Goal: Task Accomplishment & Management: Use online tool/utility

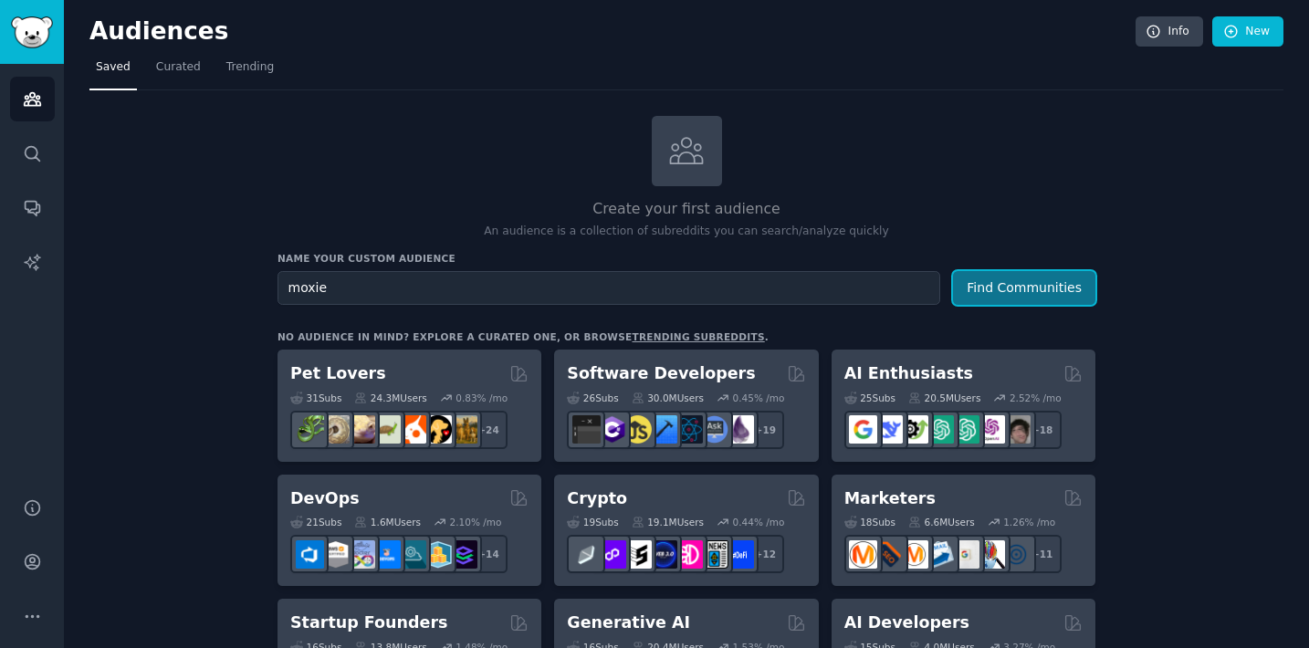
click at [1037, 275] on button "Find Communities" at bounding box center [1024, 288] width 142 height 34
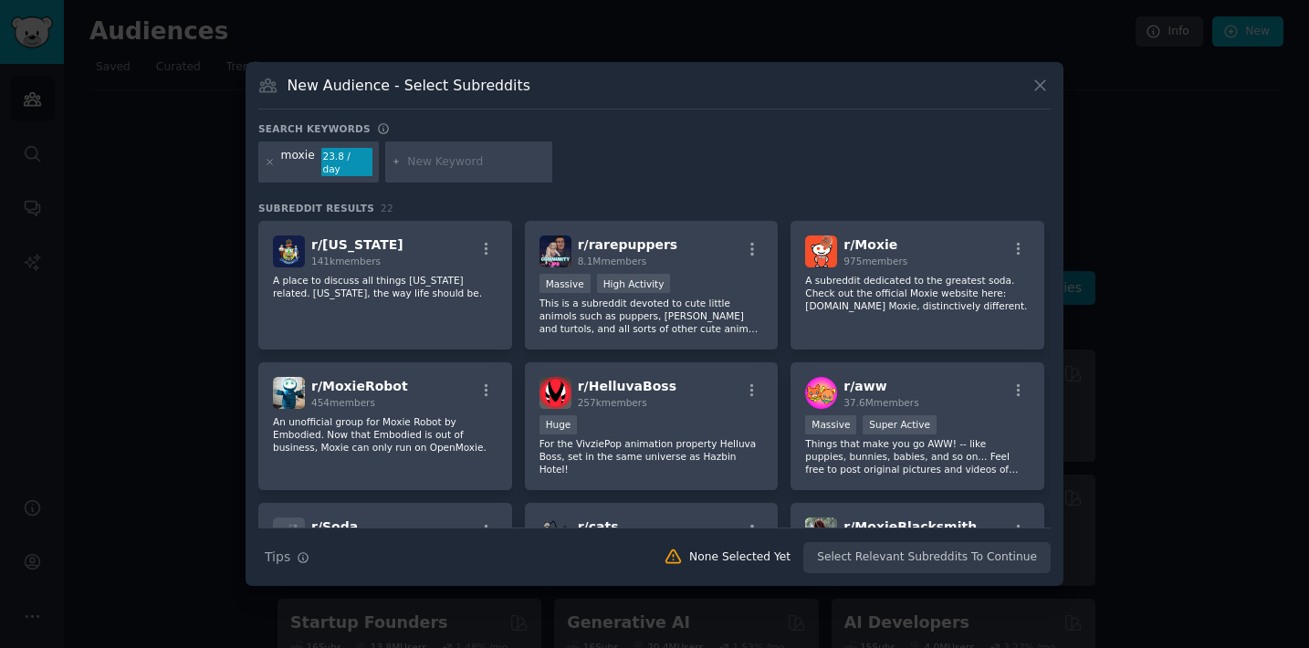
click at [1030, 95] on icon at bounding box center [1039, 85] width 19 height 19
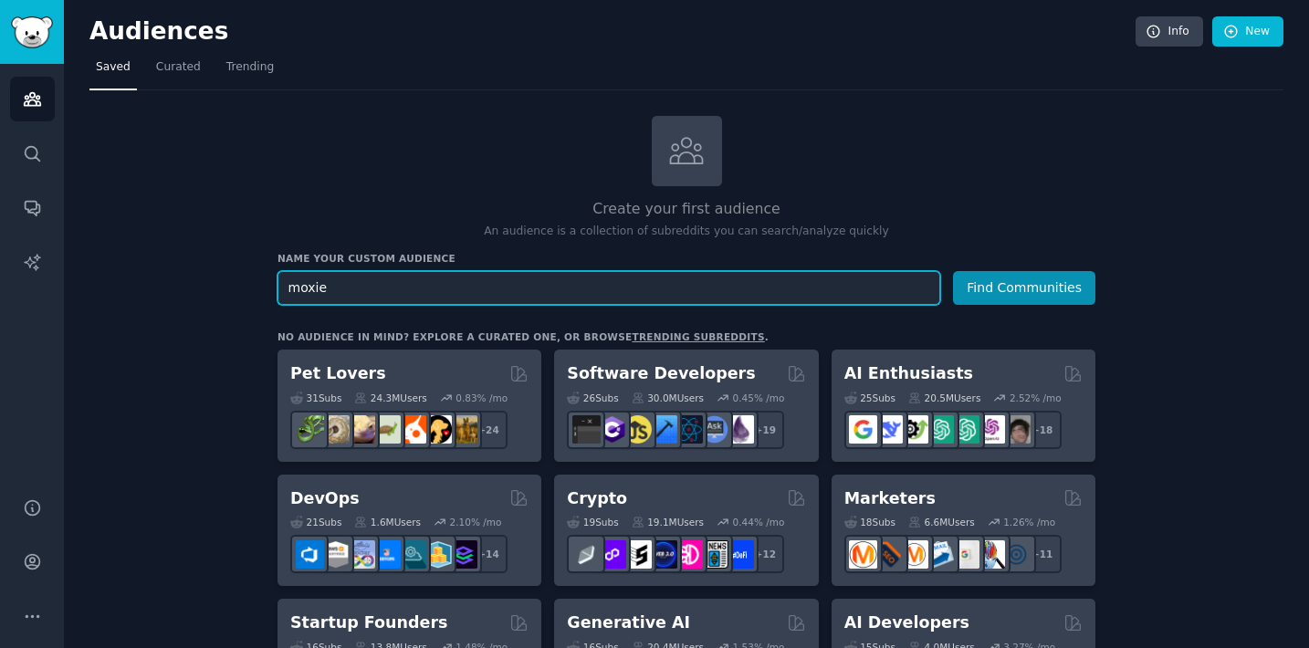
click at [392, 283] on input "moxie" at bounding box center [608, 288] width 663 height 34
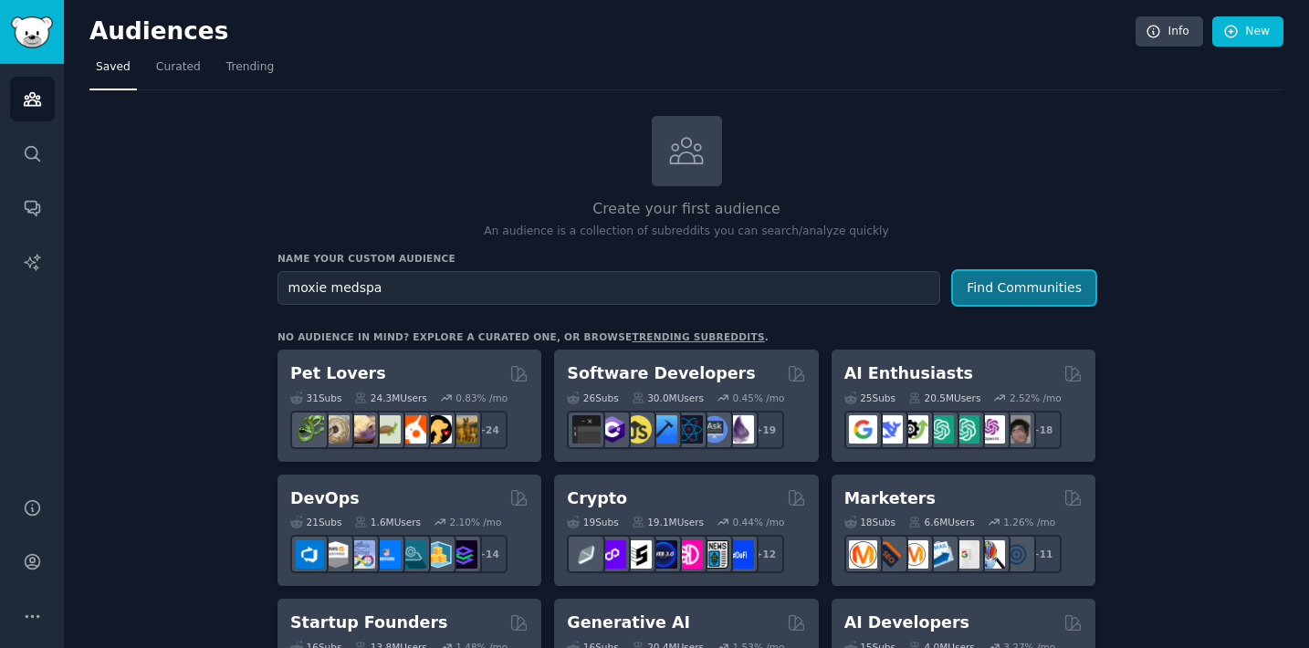
click at [981, 300] on button "Find Communities" at bounding box center [1024, 288] width 142 height 34
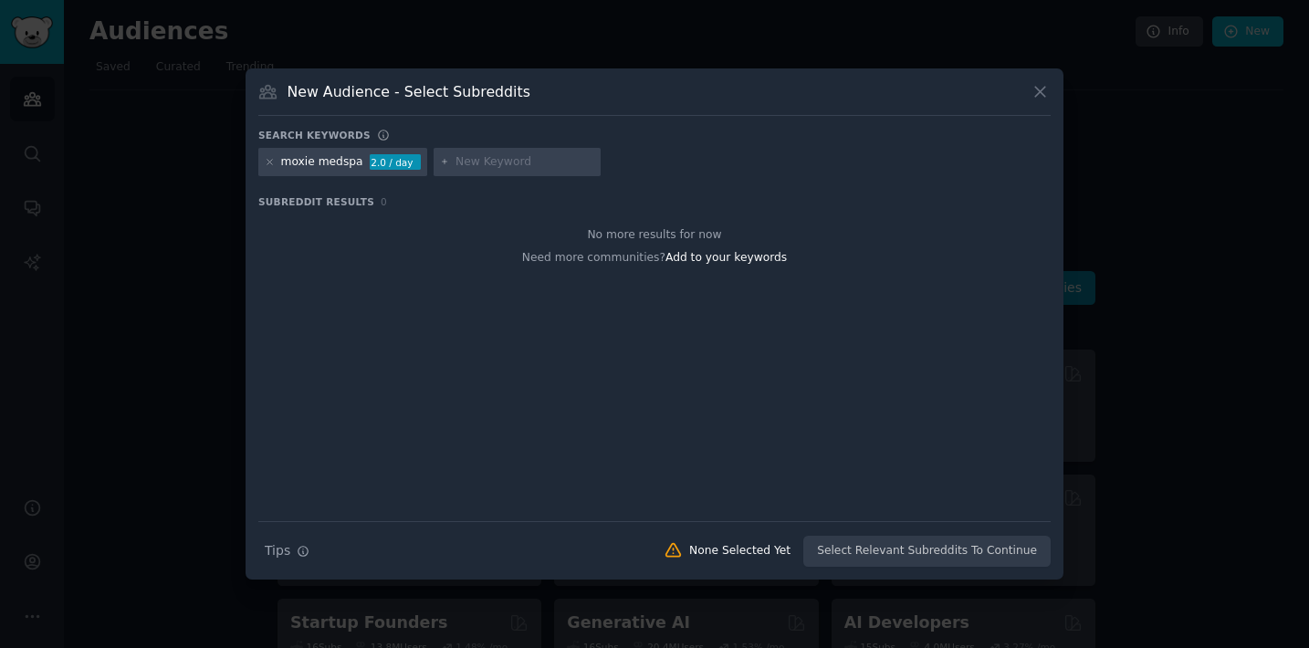
click at [1040, 85] on icon at bounding box center [1039, 91] width 19 height 19
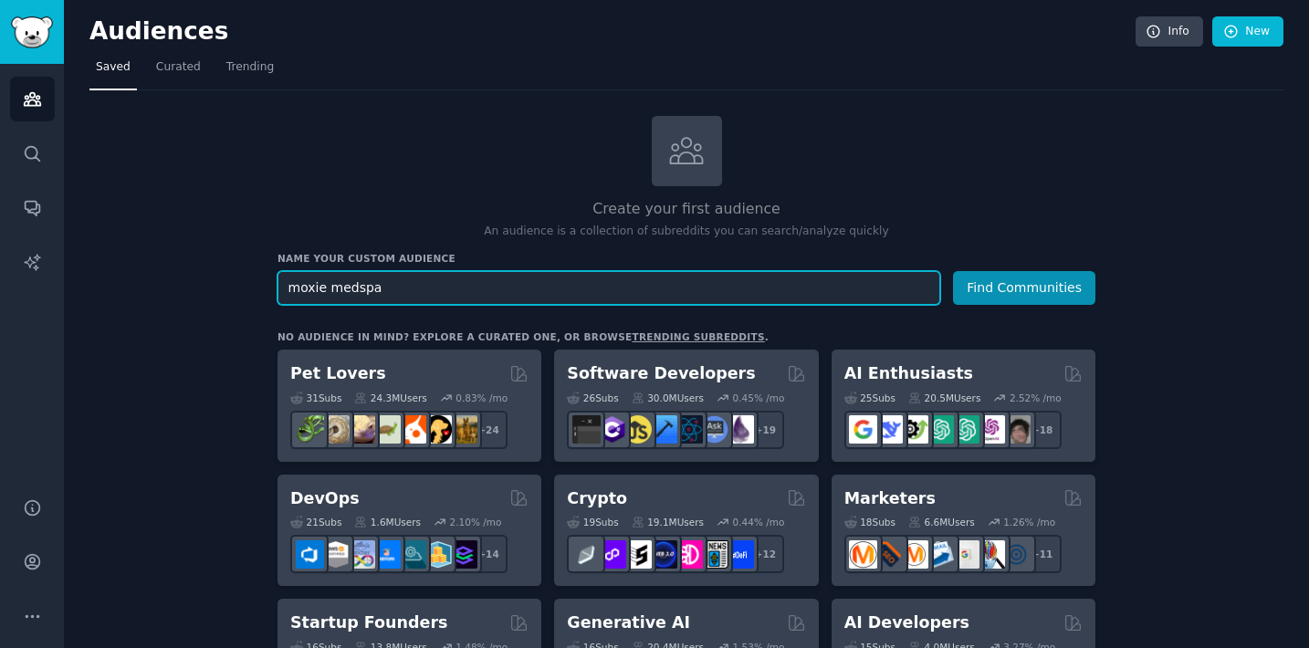
drag, startPoint x: 324, startPoint y: 286, endPoint x: 255, endPoint y: 286, distance: 69.4
type input "medspa"
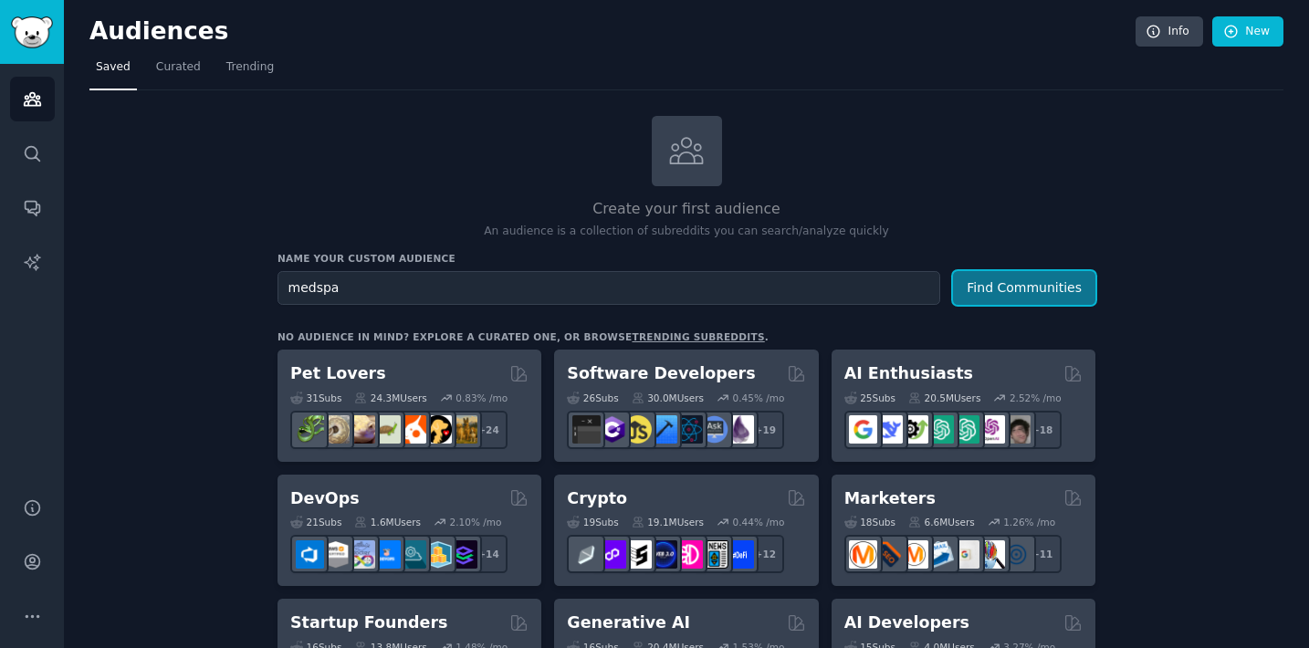
click at [1064, 293] on button "Find Communities" at bounding box center [1024, 288] width 142 height 34
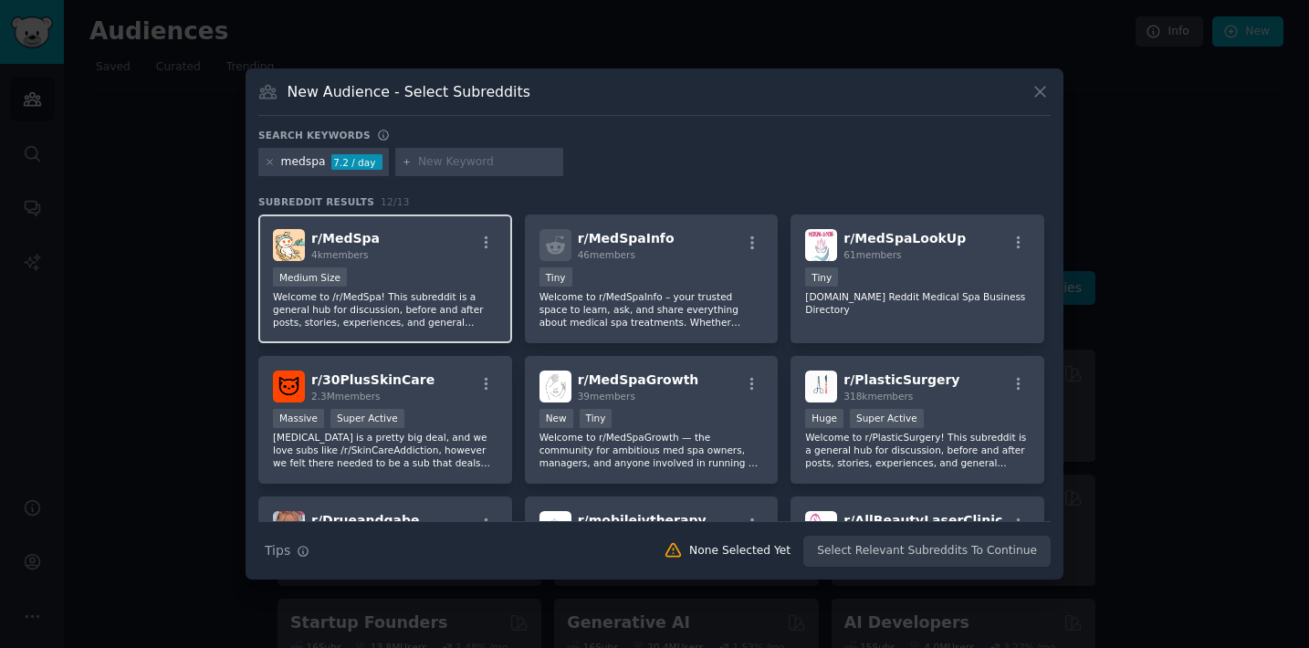
click at [426, 308] on p "Welcome to /r/MedSpa! This subreddit is a general hub for discussion, before an…" at bounding box center [385, 309] width 224 height 38
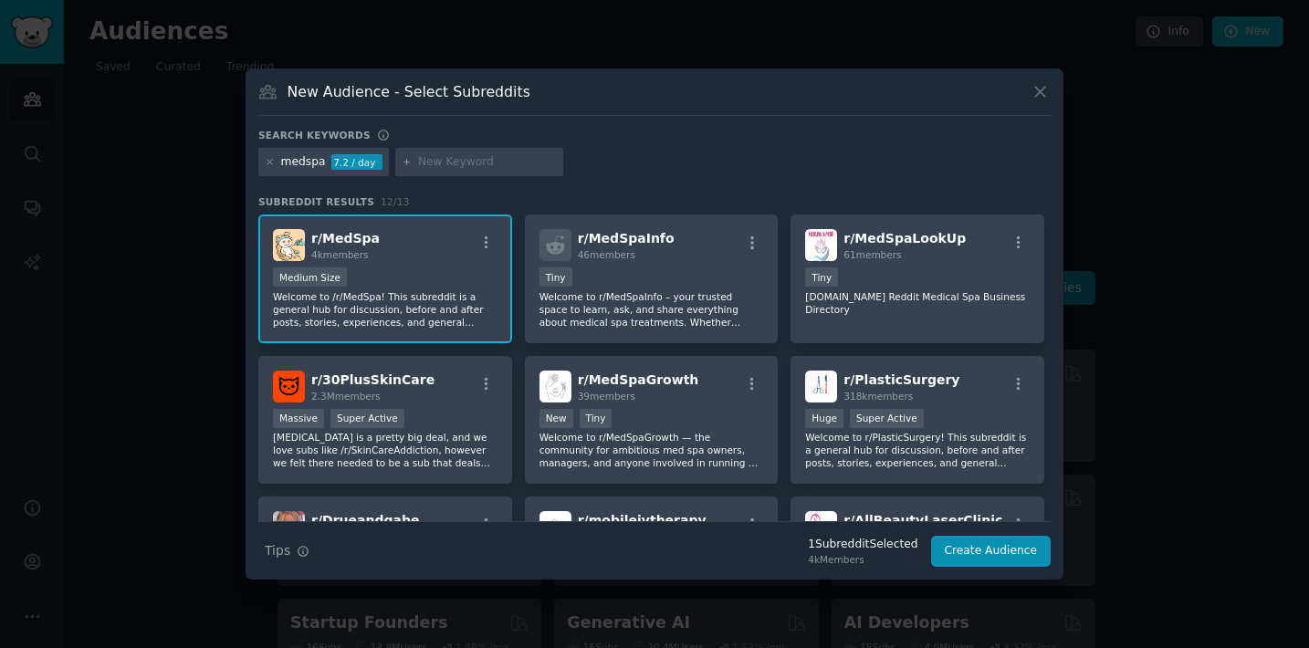
click at [469, 267] on div "Medium Size" at bounding box center [385, 278] width 224 height 23
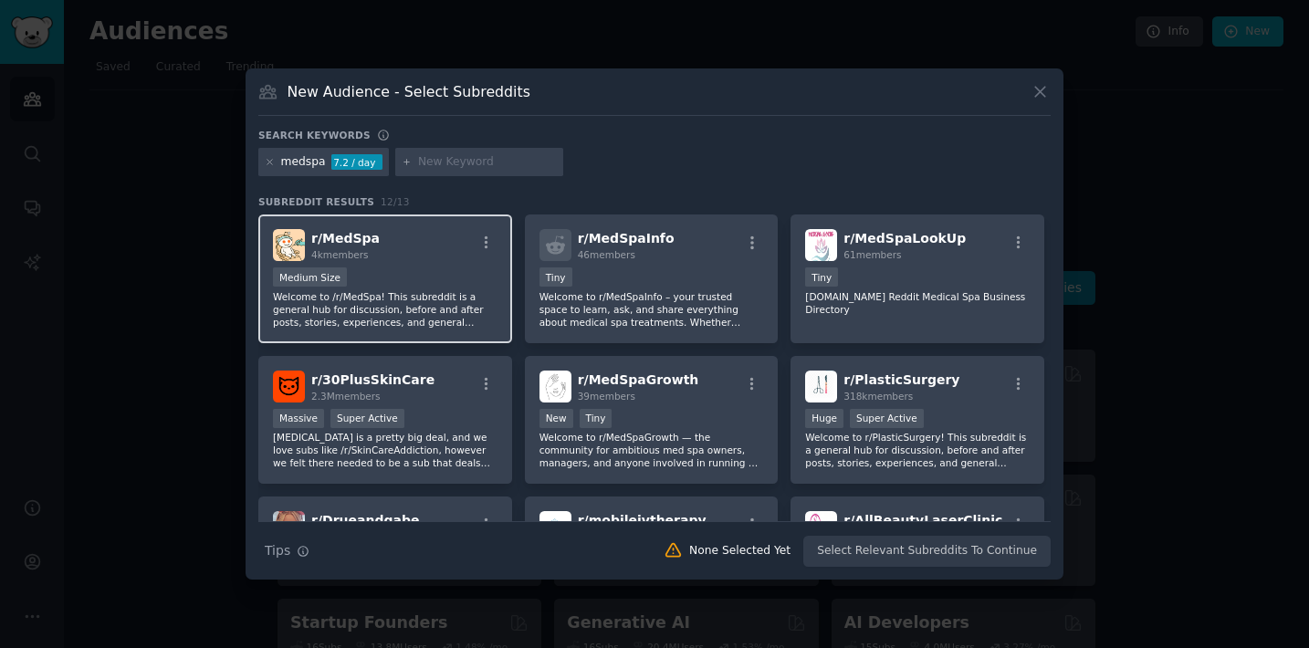
click at [423, 283] on div "Medium Size" at bounding box center [385, 278] width 224 height 23
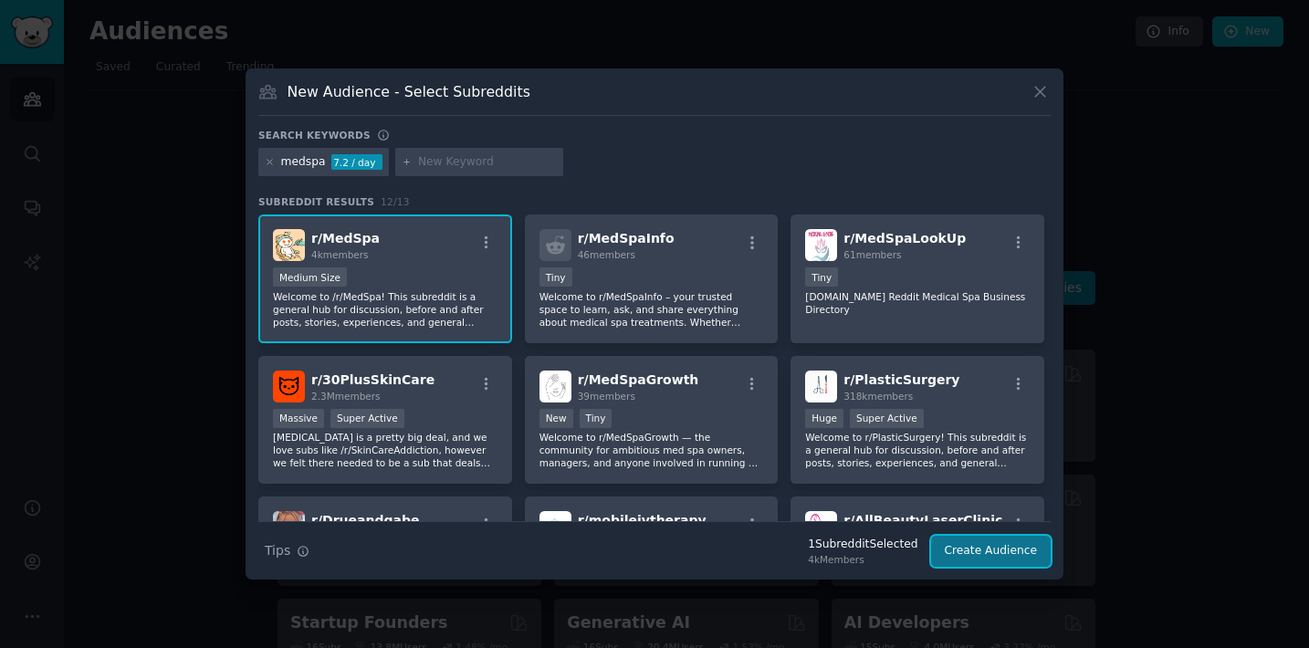
click at [999, 551] on button "Create Audience" at bounding box center [991, 551] width 120 height 31
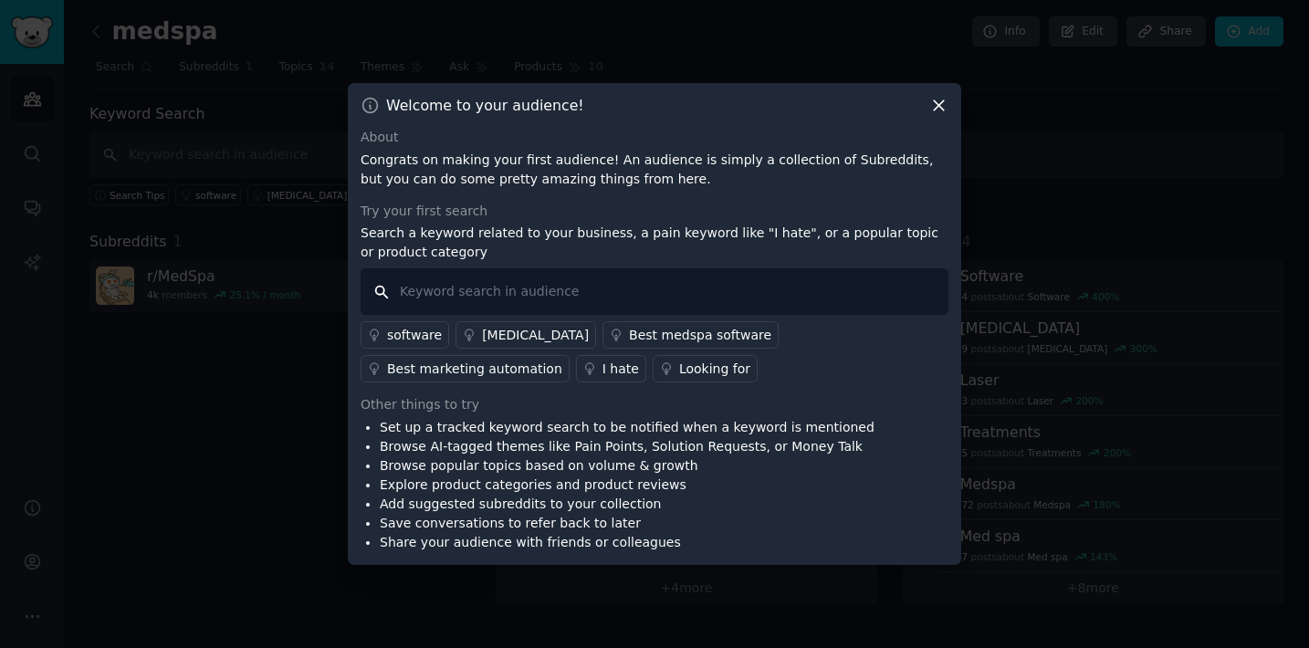
click at [632, 301] on input "text" at bounding box center [654, 291] width 588 height 47
type input "moxie"
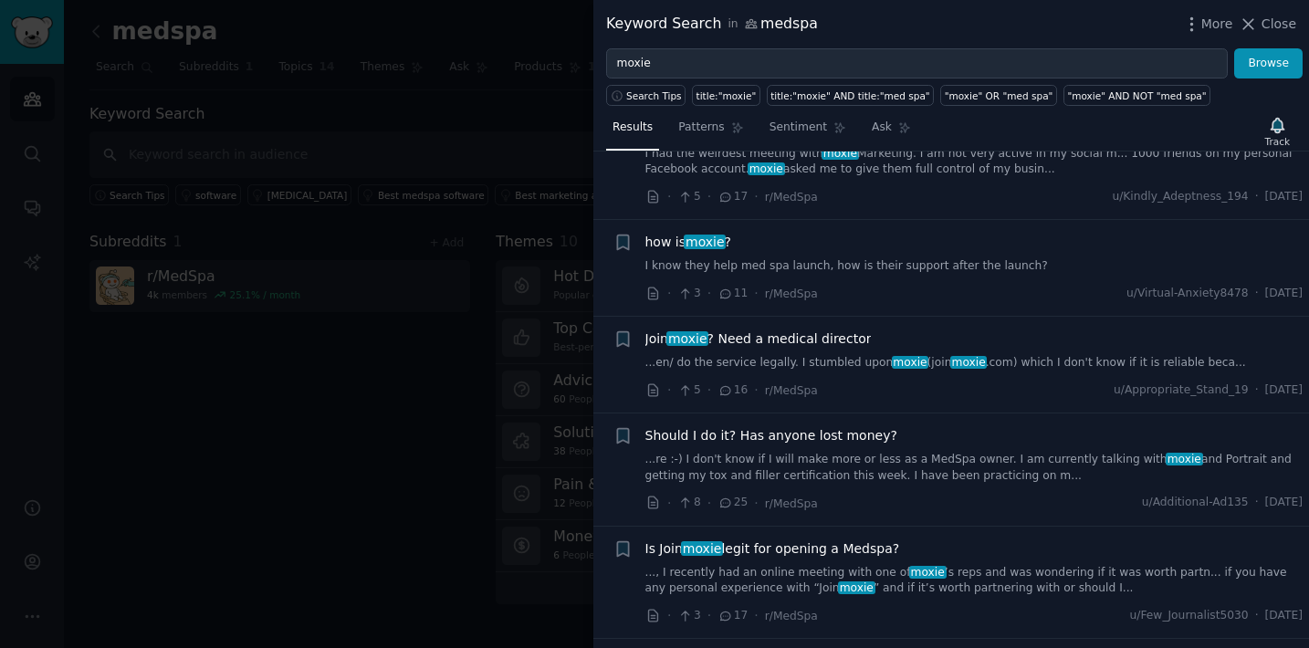
scroll to position [300, 0]
click at [816, 433] on span "Should I do it? Has anyone lost money?" at bounding box center [771, 433] width 252 height 19
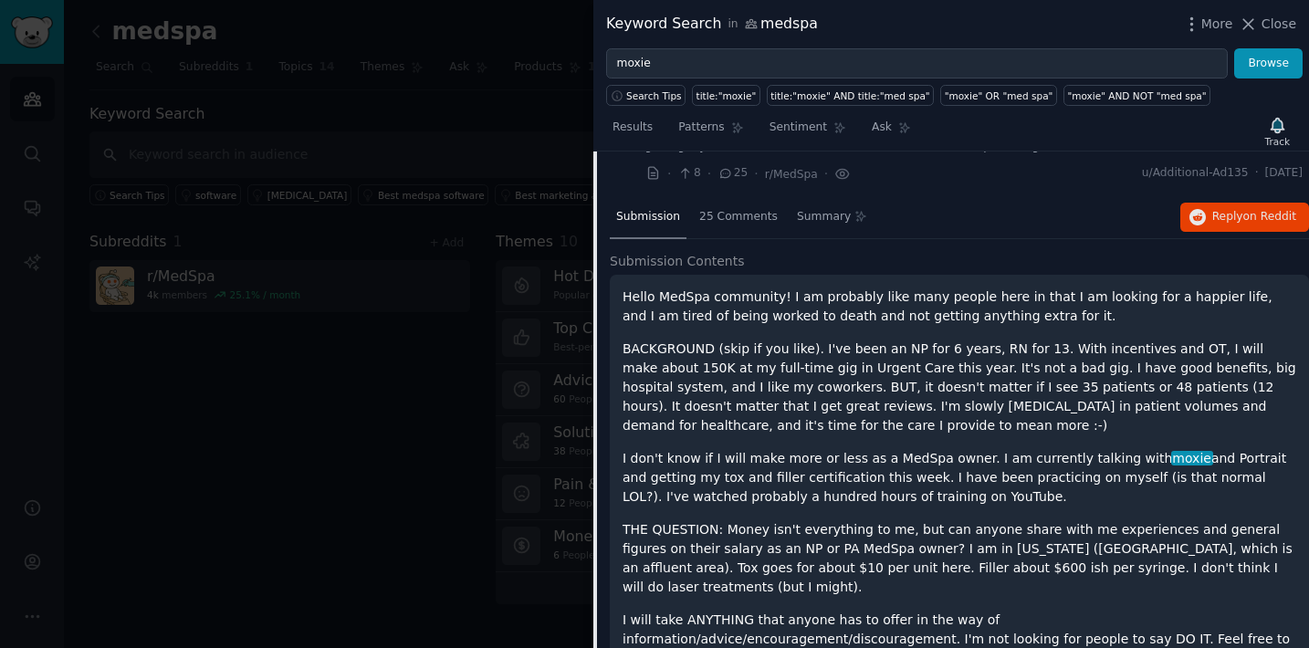
scroll to position [632, 0]
